Goal: Information Seeking & Learning: Learn about a topic

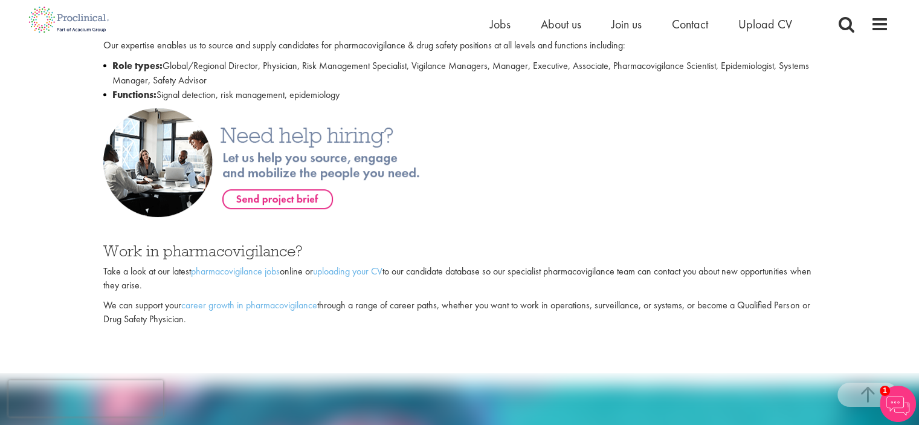
scroll to position [705, 0]
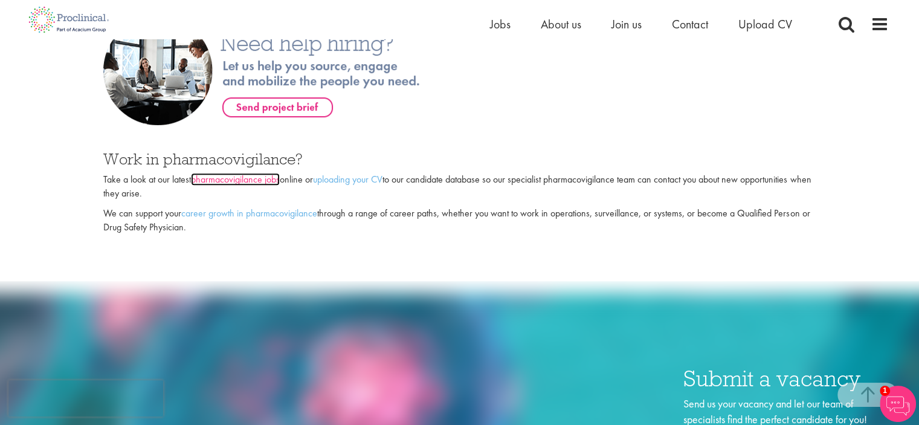
click at [254, 173] on link "pharmacovigilance jobs" at bounding box center [235, 179] width 89 height 13
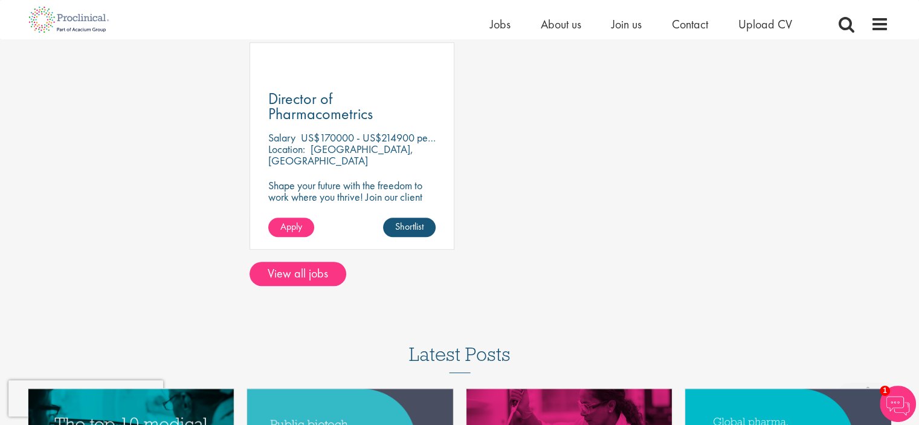
scroll to position [806, 0]
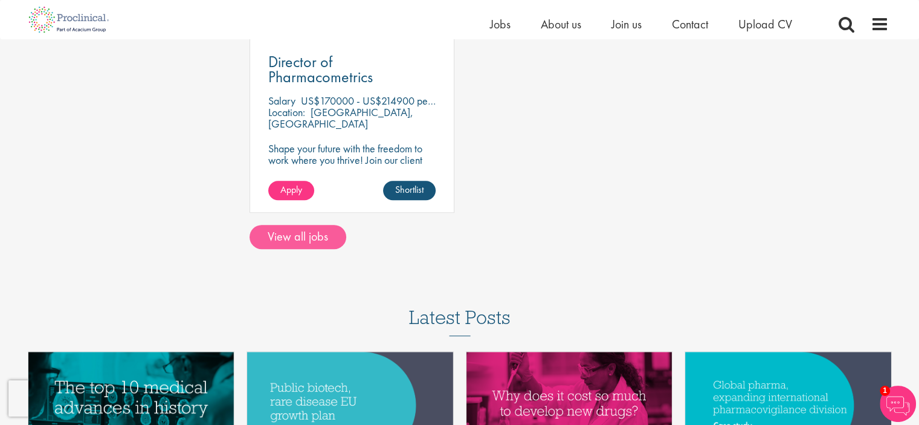
click at [279, 249] on div at bounding box center [460, 249] width 876 height 1
click at [275, 243] on link "View all jobs" at bounding box center [298, 237] width 97 height 24
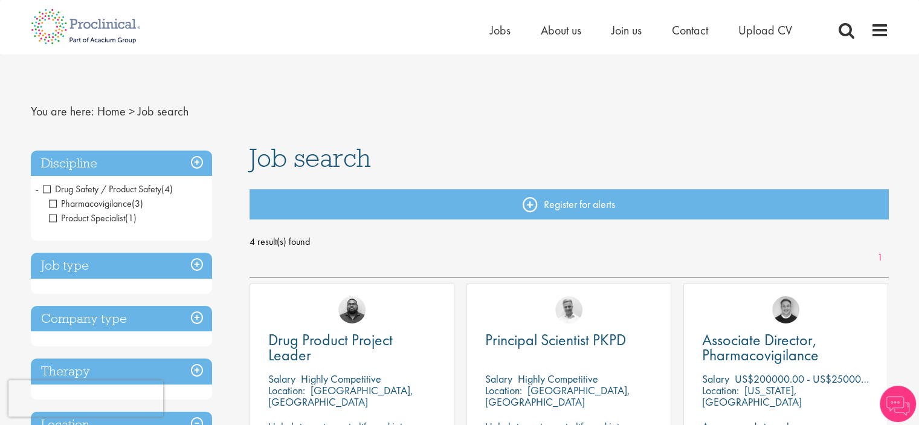
click at [149, 262] on h3 "Job type" at bounding box center [121, 266] width 181 height 26
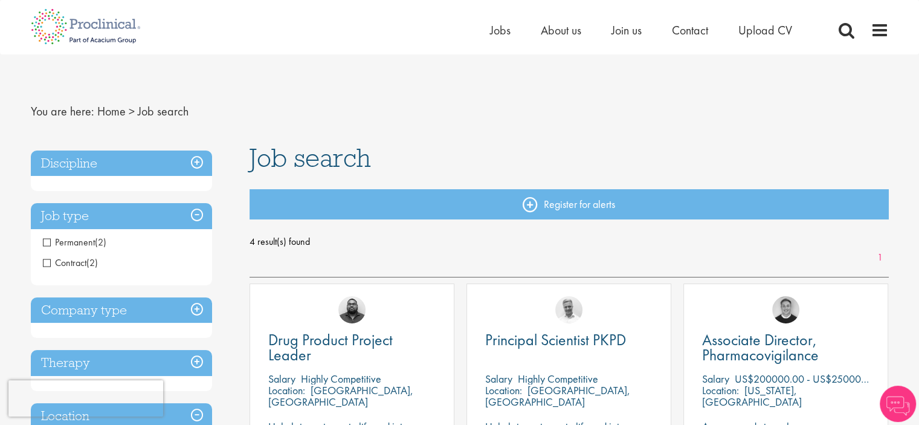
click at [63, 263] on span "Contract" at bounding box center [65, 262] width 44 height 13
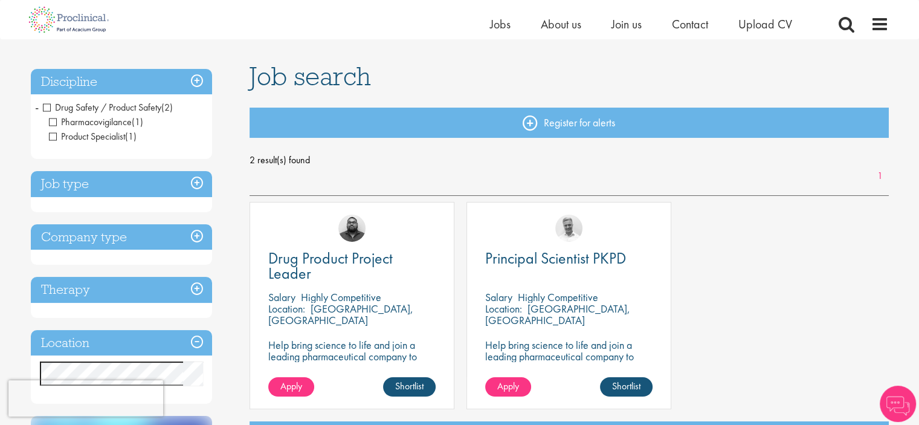
scroll to position [100, 0]
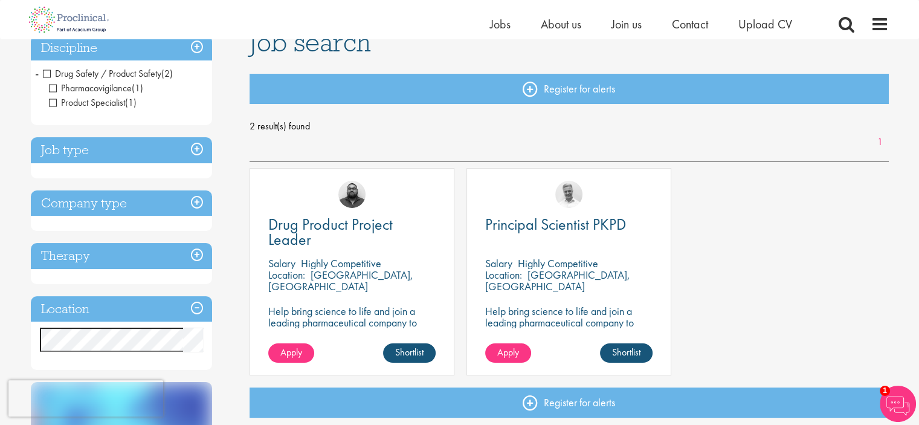
click at [61, 71] on span "Drug Safety / Product Safety" at bounding box center [102, 73] width 118 height 13
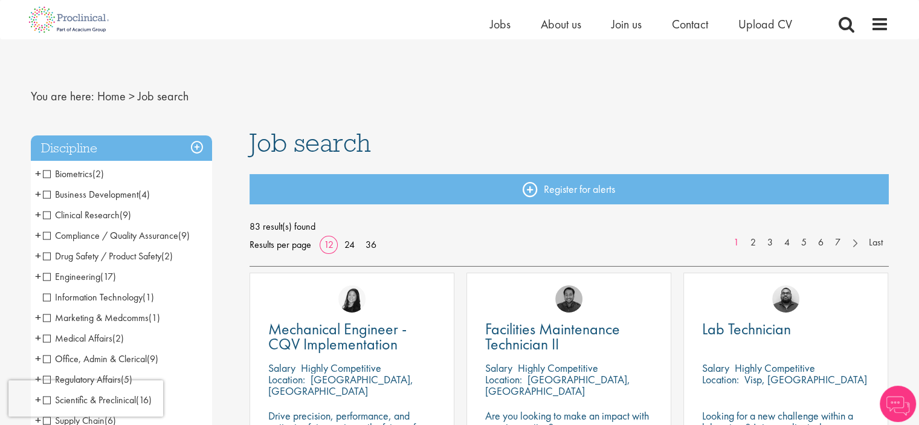
scroll to position [100, 0]
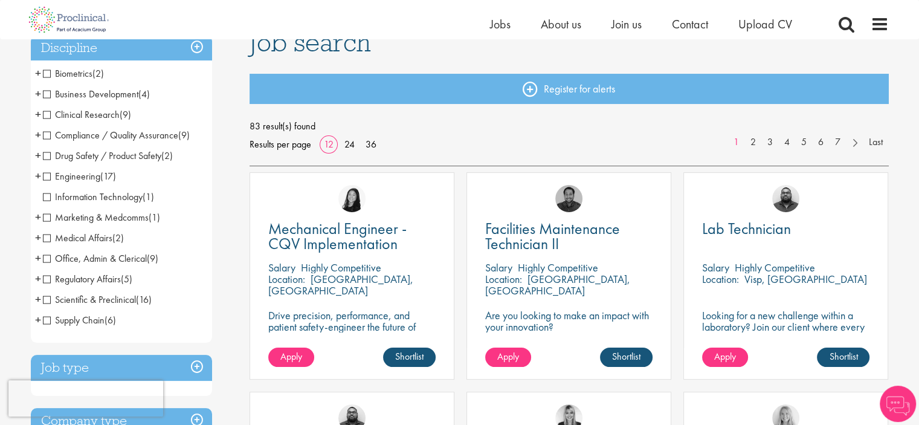
click at [82, 160] on span "Drug Safety / Product Safety" at bounding box center [102, 155] width 118 height 13
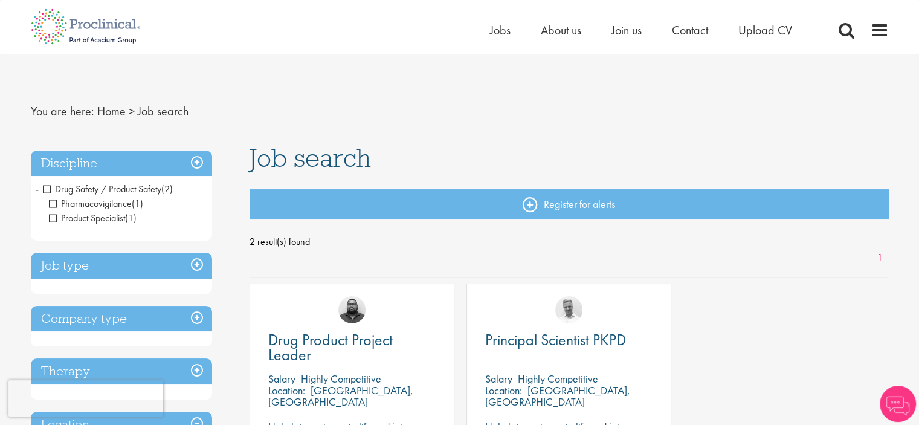
click at [89, 274] on h3 "Job type" at bounding box center [121, 266] width 181 height 26
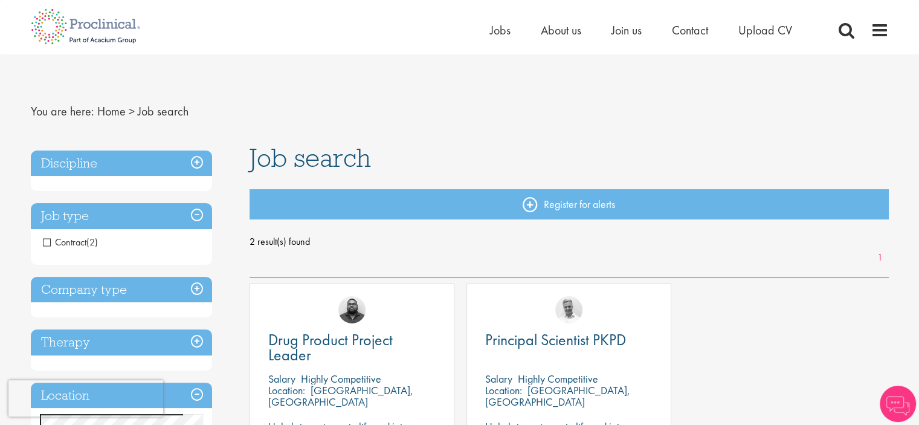
click at [63, 243] on span "Contract" at bounding box center [65, 242] width 44 height 13
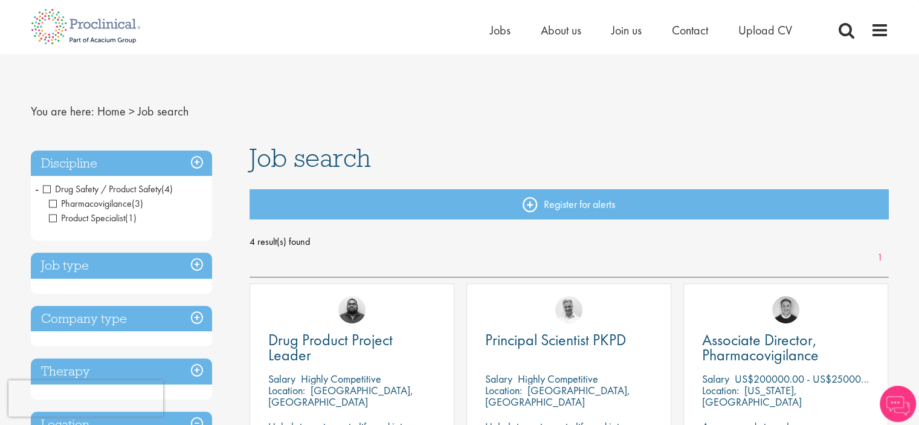
click at [94, 267] on h3 "Job type" at bounding box center [121, 266] width 181 height 26
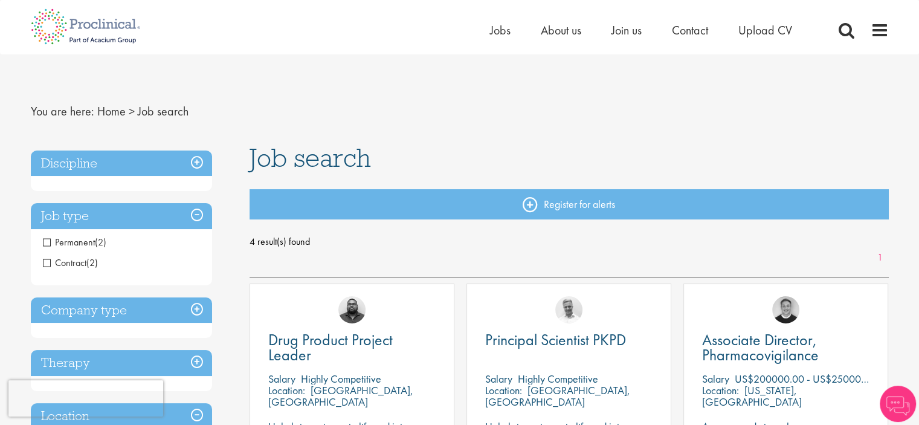
click at [74, 242] on span "Permanent" at bounding box center [69, 242] width 52 height 13
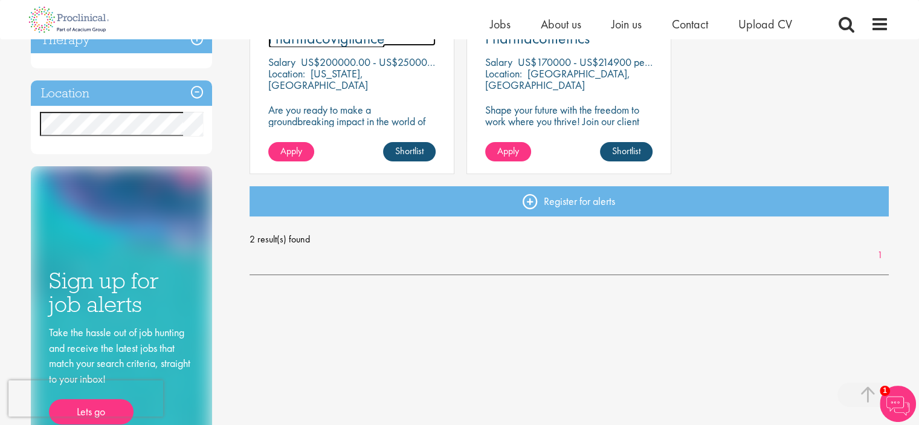
scroll to position [302, 0]
